Goal: Book appointment/travel/reservation

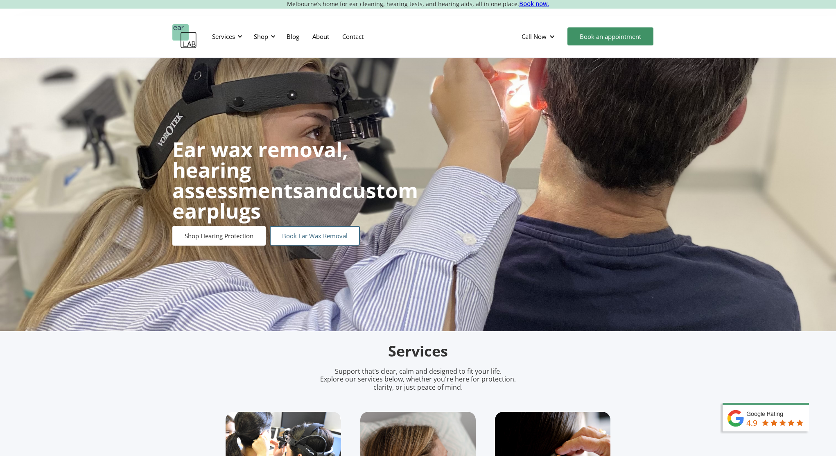
click at [314, 226] on link "Book Ear Wax Removal" at bounding box center [315, 236] width 90 height 20
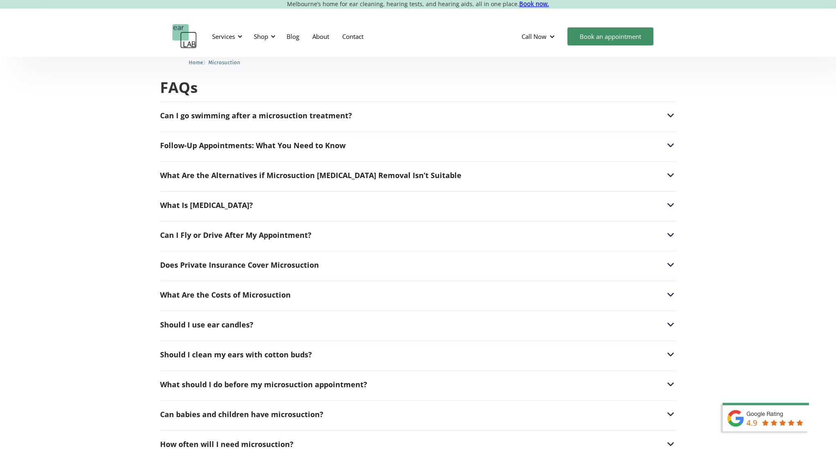
scroll to position [1978, 0]
click at [671, 380] on img at bounding box center [670, 385] width 11 height 11
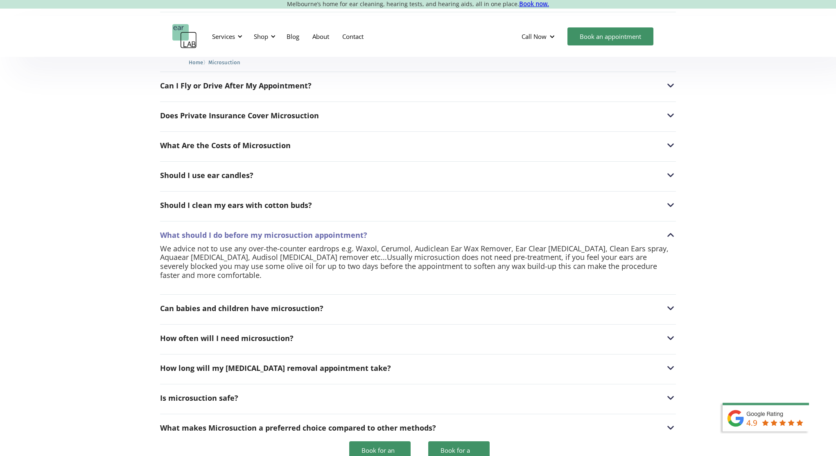
scroll to position [2129, 0]
click at [395, 362] on div "How long will my [MEDICAL_DATA] removal appointment take?" at bounding box center [418, 367] width 516 height 11
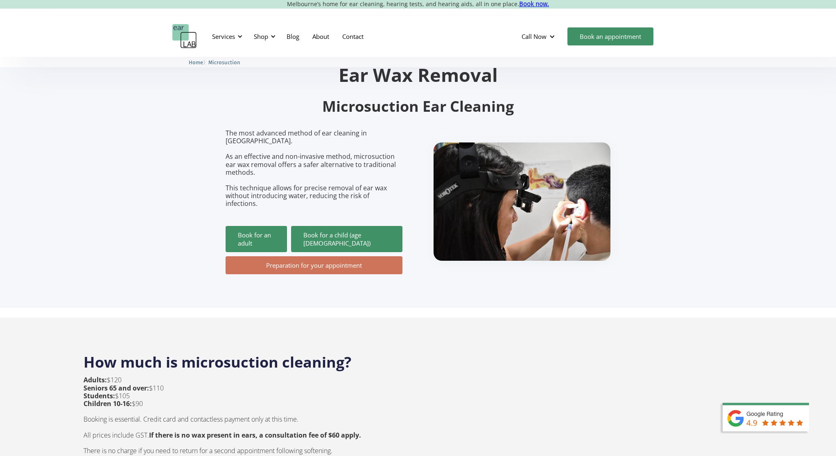
scroll to position [0, 0]
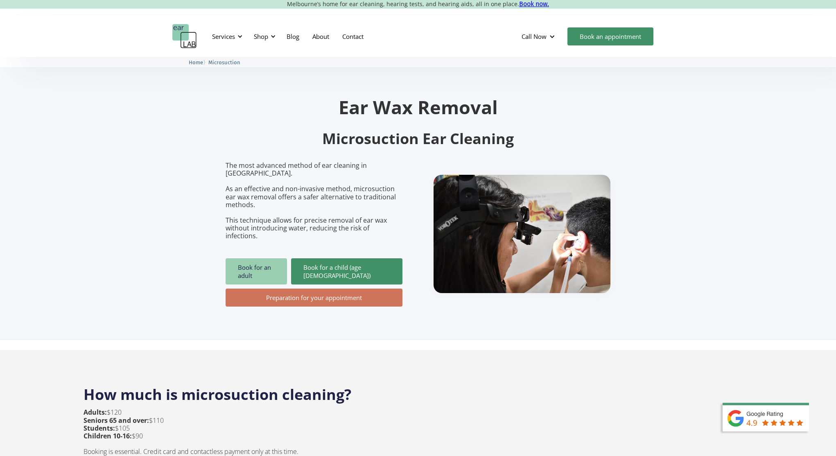
click at [251, 258] on link "Book for an adult" at bounding box center [256, 271] width 61 height 26
